Goal: Information Seeking & Learning: Learn about a topic

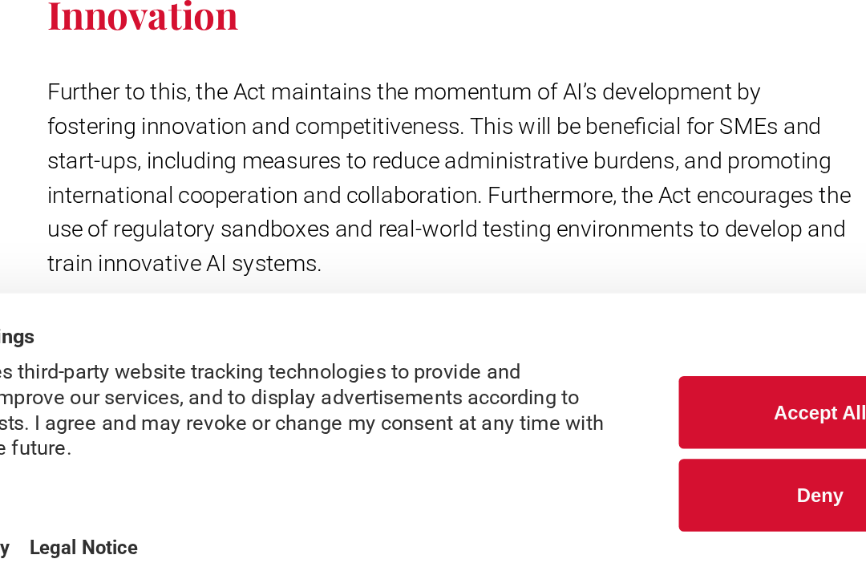
scroll to position [2930, 0]
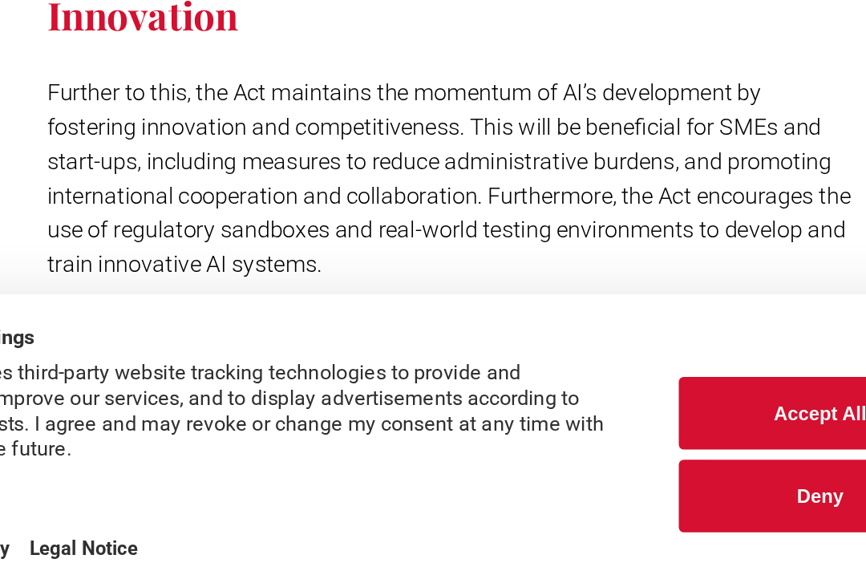
click at [519, 225] on p "Further to this, the Act maintains the momentum of AI’s development by fosterin…" at bounding box center [524, 290] width 507 height 130
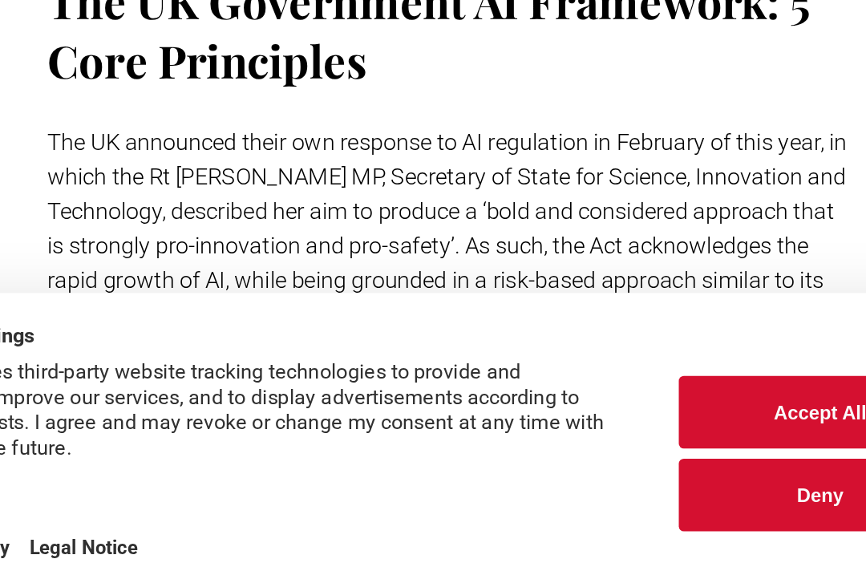
scroll to position [3146, 0]
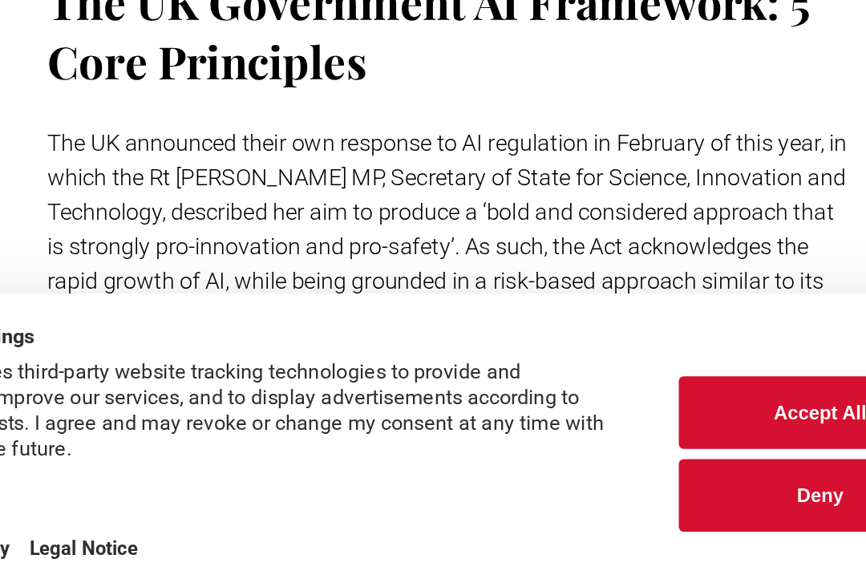
click at [516, 235] on p at bounding box center [524, 246] width 507 height 22
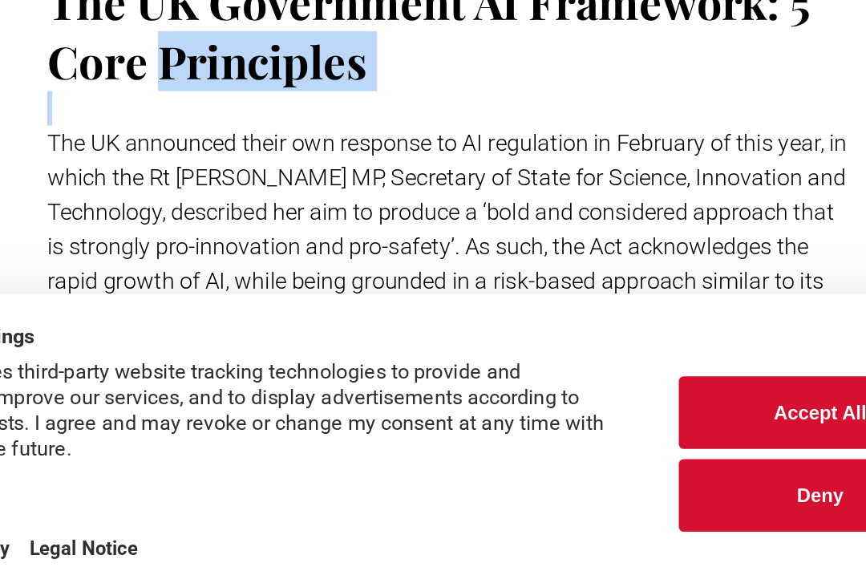
click at [472, 259] on span "The UK announced their own response to AI regulation in February of this year, …" at bounding box center [523, 343] width 504 height 168
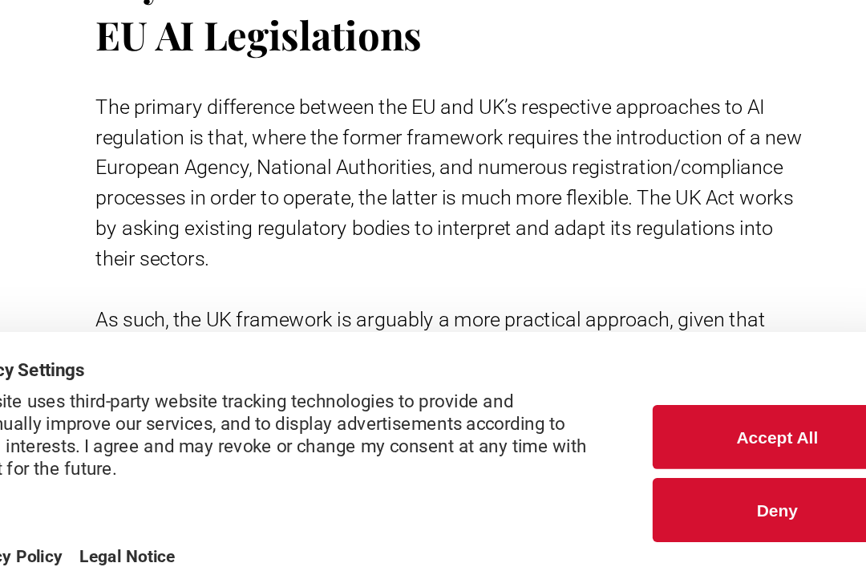
scroll to position [3880, 0]
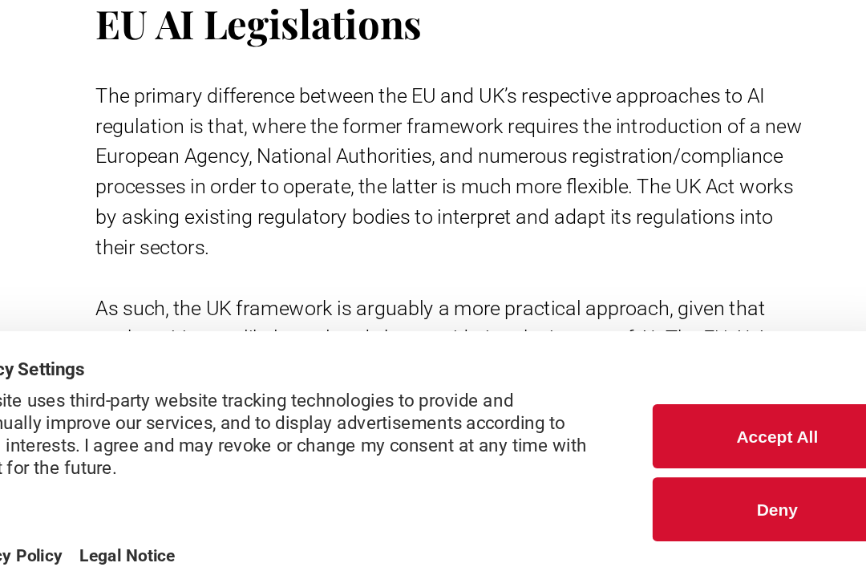
click at [574, 183] on p "The primary difference between the EU and UK’s respective approaches to AI regu…" at bounding box center [524, 248] width 507 height 130
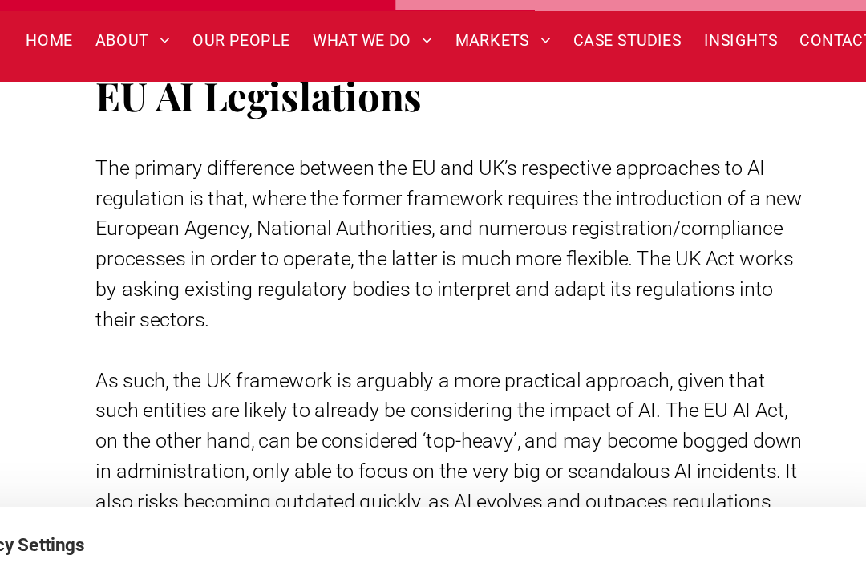
scroll to position [3953, 0]
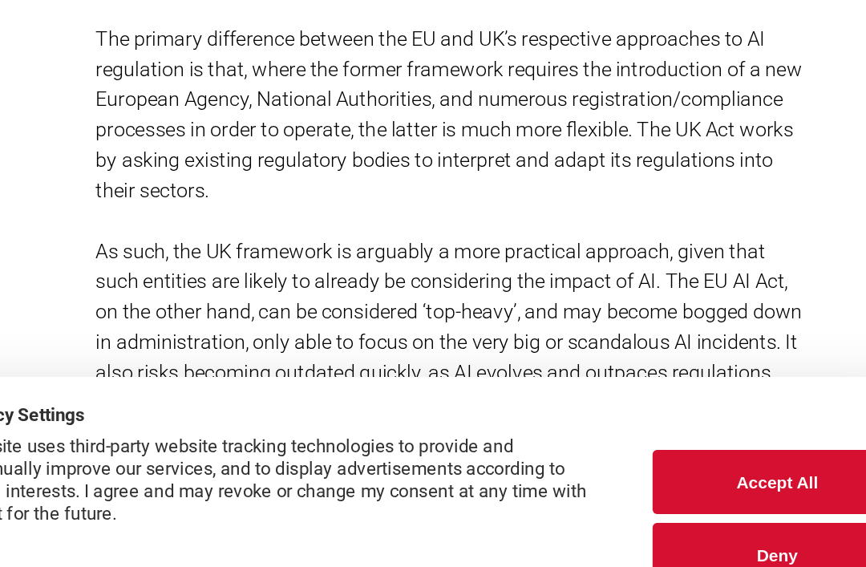
click at [271, 264] on span "As such, the UK framework is arguably a more practical approach, given that suc…" at bounding box center [523, 315] width 504 height 103
click at [271, 112] on span "The primary difference between the EU and UK’s respective approaches to AI regu…" at bounding box center [523, 174] width 504 height 125
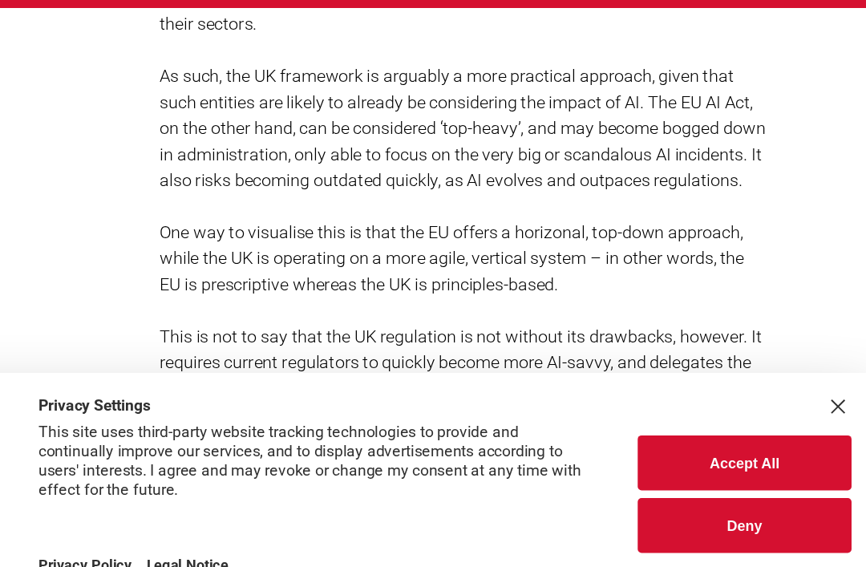
scroll to position [4112, 0]
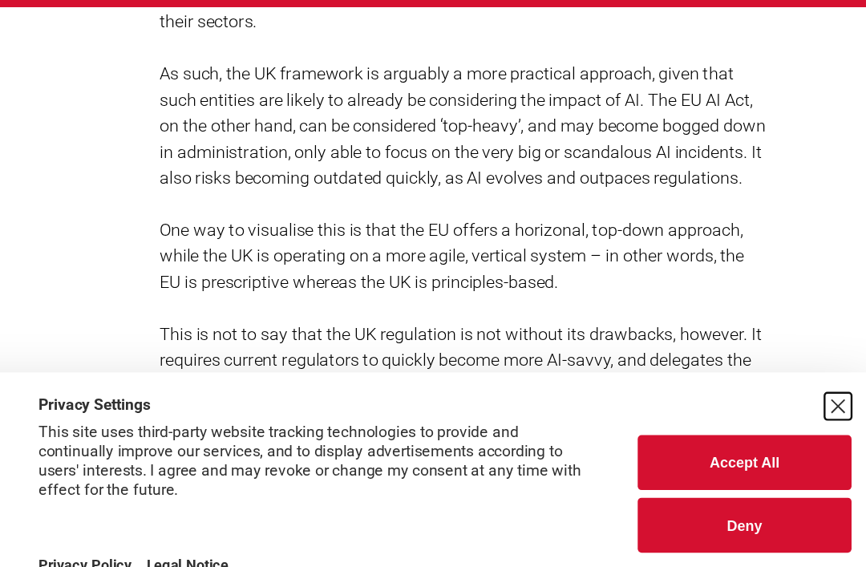
click at [824, 379] on div "Close Layer" at bounding box center [835, 390] width 22 height 22
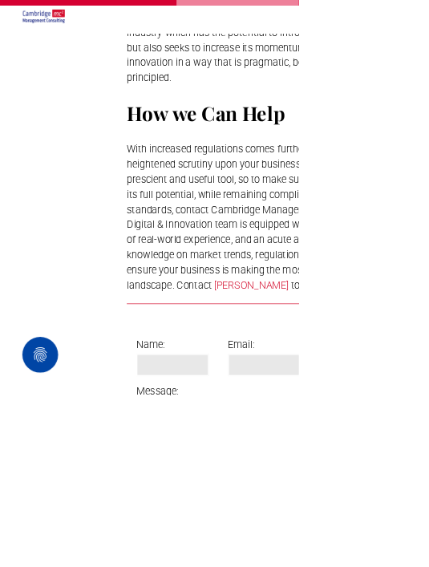
scroll to position [5311, 0]
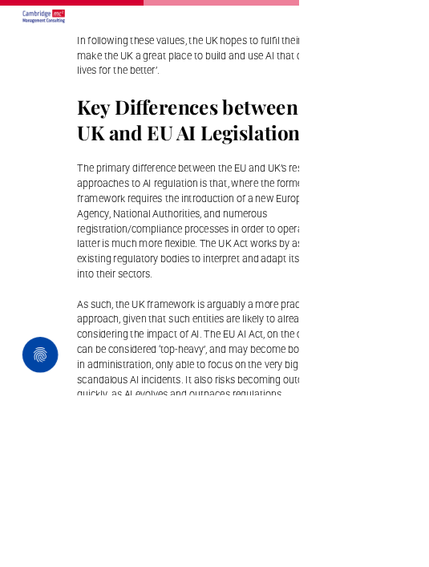
scroll to position [4270, 0]
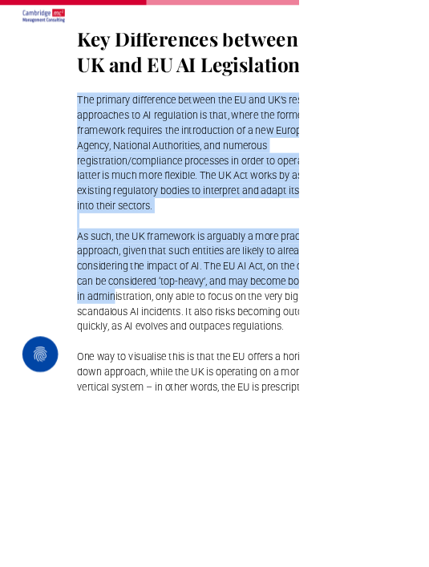
scroll to position [4367, 0]
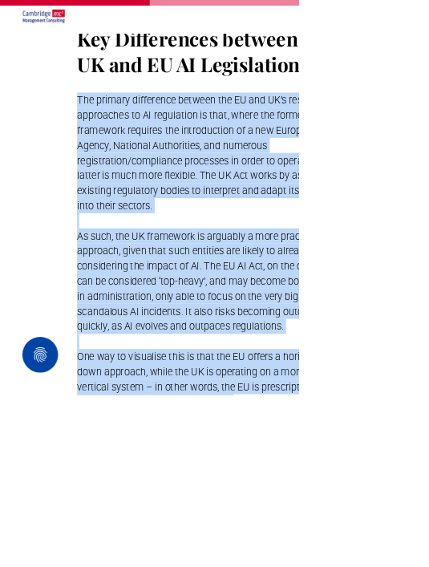
copy div "The primary difference between the EU and UK’s respective approaches to AI regu…"
